Goal: Transaction & Acquisition: Purchase product/service

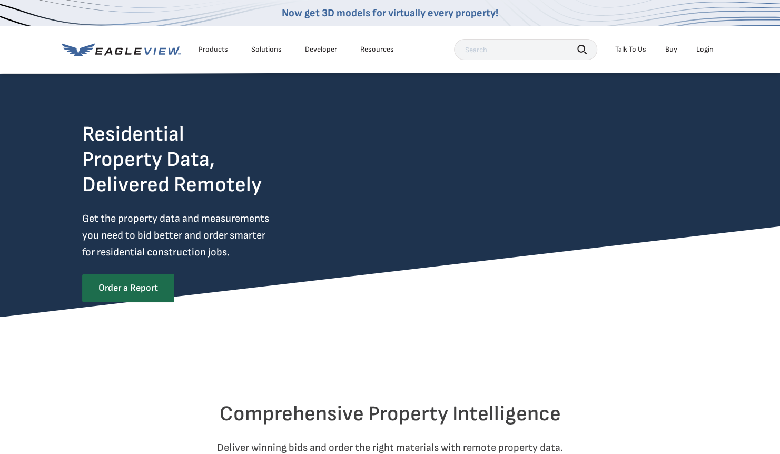
click at [705, 48] on div "Login" at bounding box center [704, 49] width 17 height 9
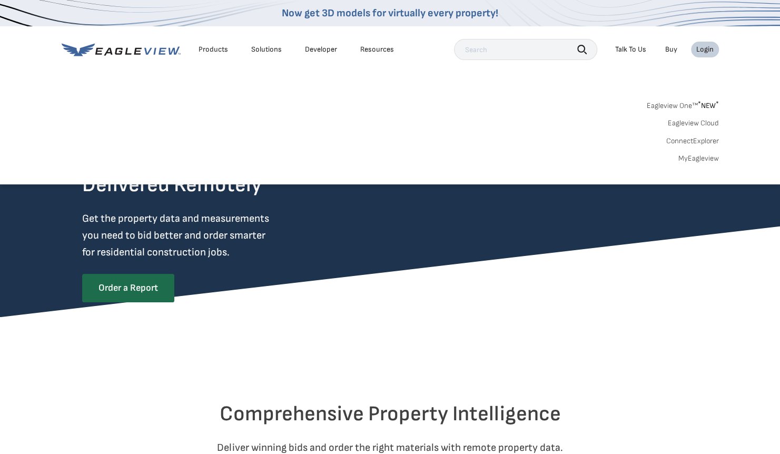
click at [694, 158] on link "MyEagleview" at bounding box center [698, 158] width 41 height 9
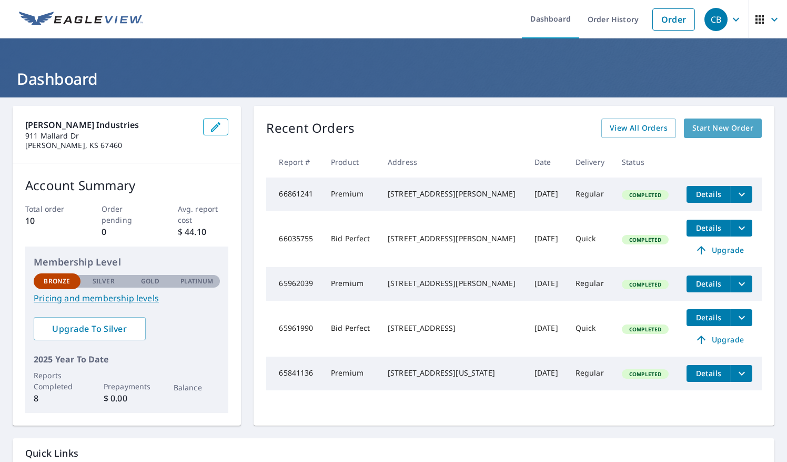
click at [717, 125] on span "Start New Order" at bounding box center [723, 128] width 61 height 13
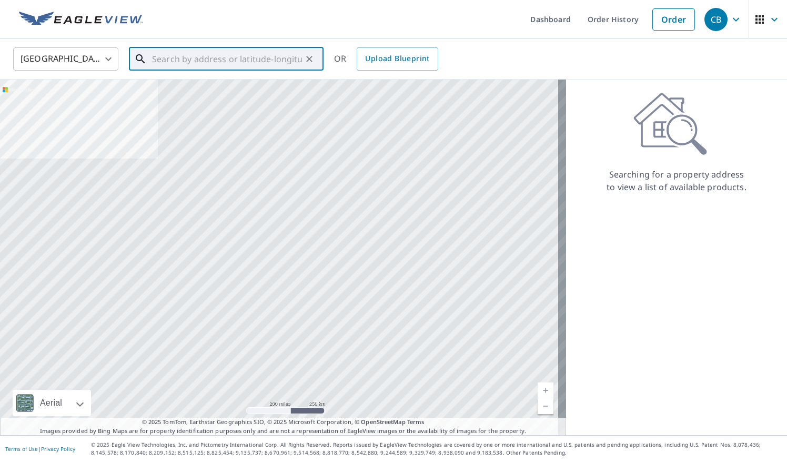
click at [191, 60] on input "text" at bounding box center [227, 58] width 150 height 29
paste input "1342 Robin Dr., McPherson, KS 67460"
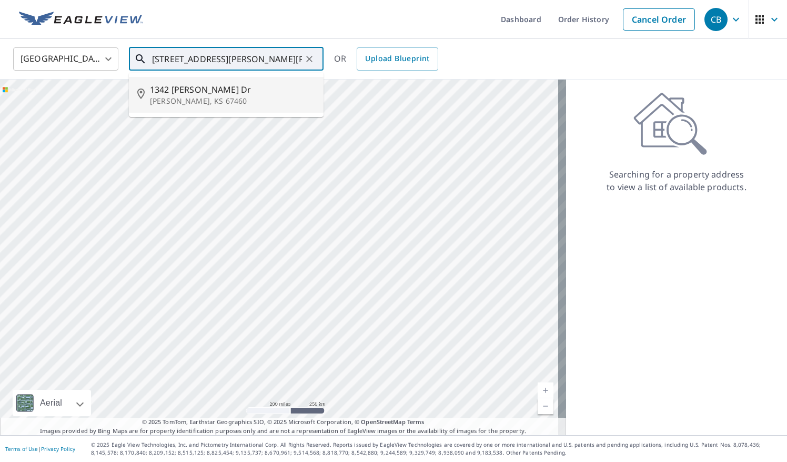
click at [241, 87] on span "1342 Robin Dr" at bounding box center [232, 89] width 165 height 13
type input "1342 Robin Dr Mcpherson, KS 67460"
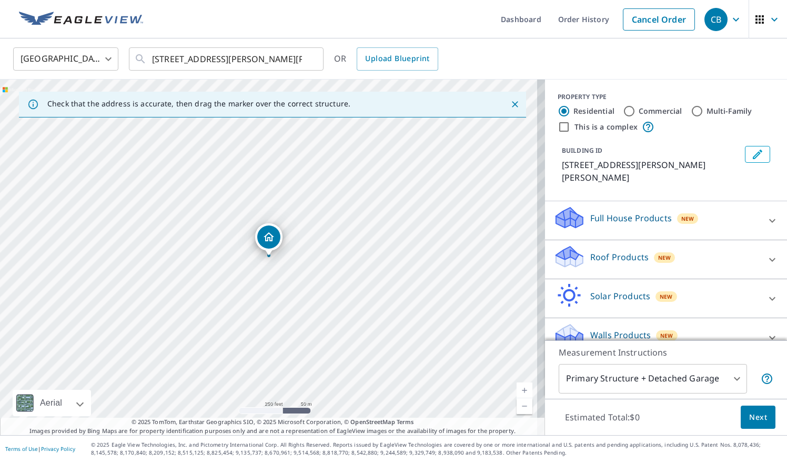
scroll to position [3, 0]
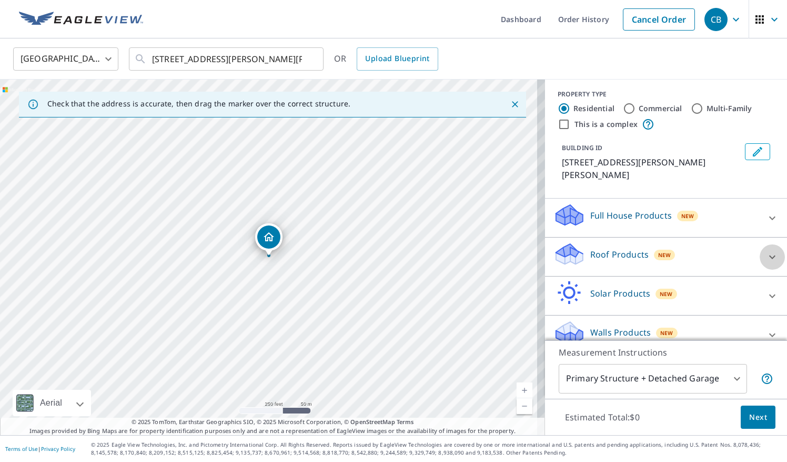
click at [766, 251] on icon at bounding box center [772, 257] width 13 height 13
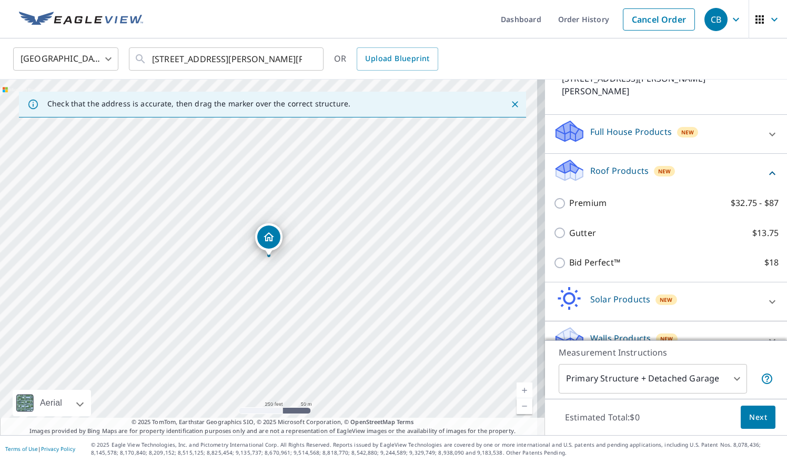
scroll to position [93, 0]
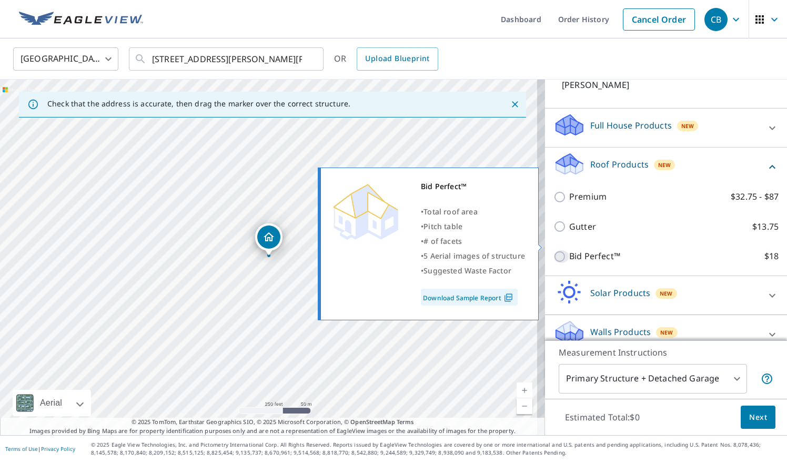
click at [554, 250] on input "Bid Perfect™ $18" at bounding box center [562, 256] width 16 height 13
checkbox input "true"
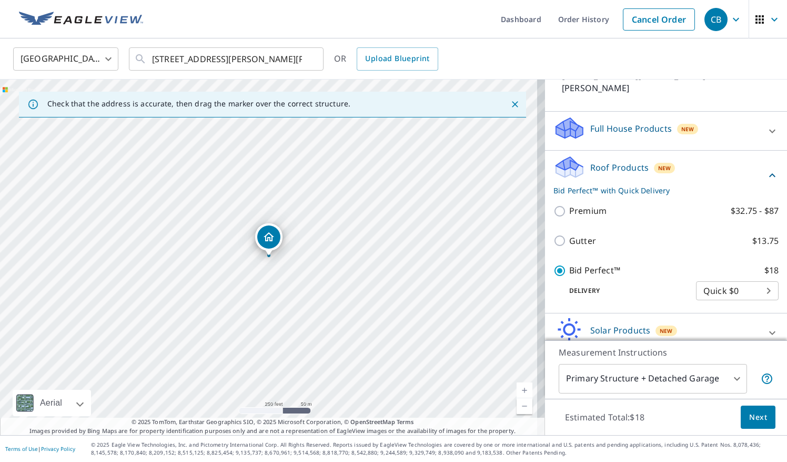
scroll to position [127, 0]
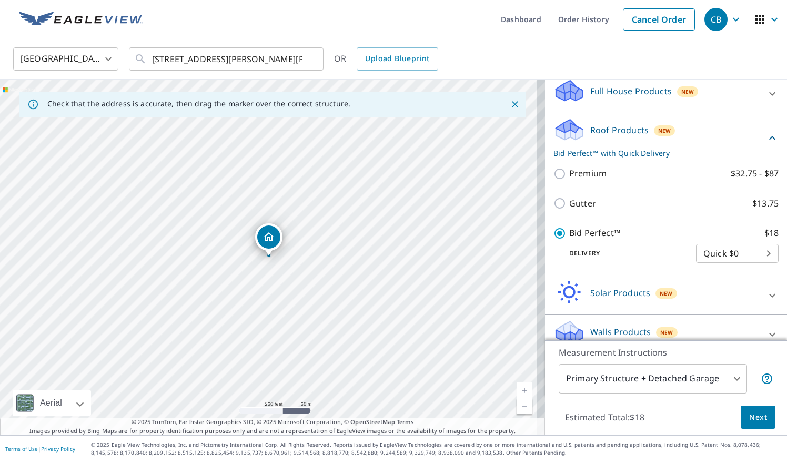
click at [755, 415] on span "Next" at bounding box center [759, 417] width 18 height 13
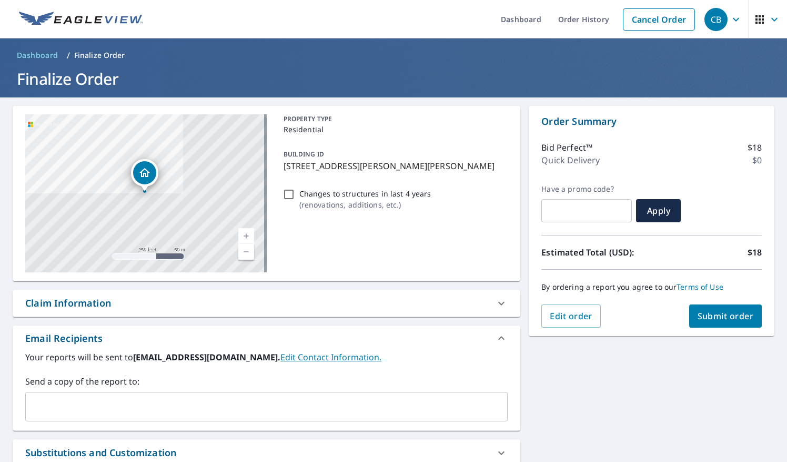
click at [718, 316] on span "Submit order" at bounding box center [726, 316] width 56 height 12
